Goal: Information Seeking & Learning: Understand process/instructions

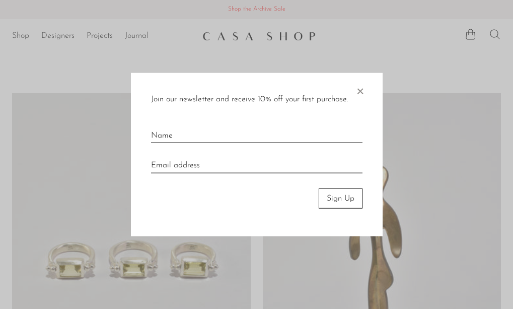
click at [360, 89] on span "×" at bounding box center [360, 89] width 10 height 32
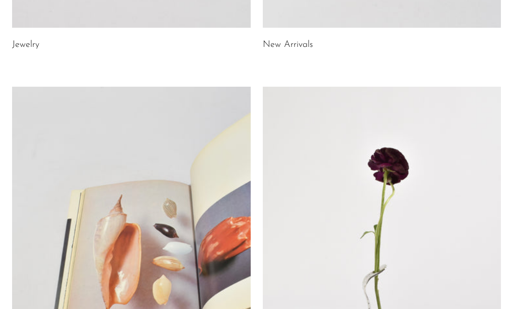
scroll to position [593, 0]
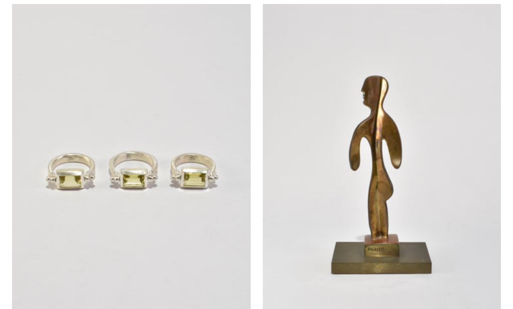
scroll to position [0, 0]
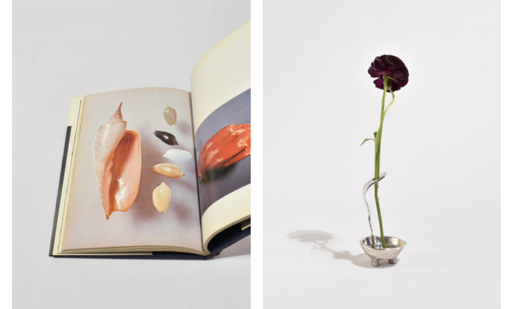
scroll to position [593, 0]
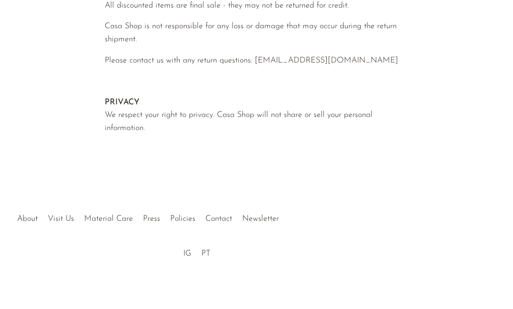
scroll to position [587, 0]
